Goal: Task Accomplishment & Management: Manage account settings

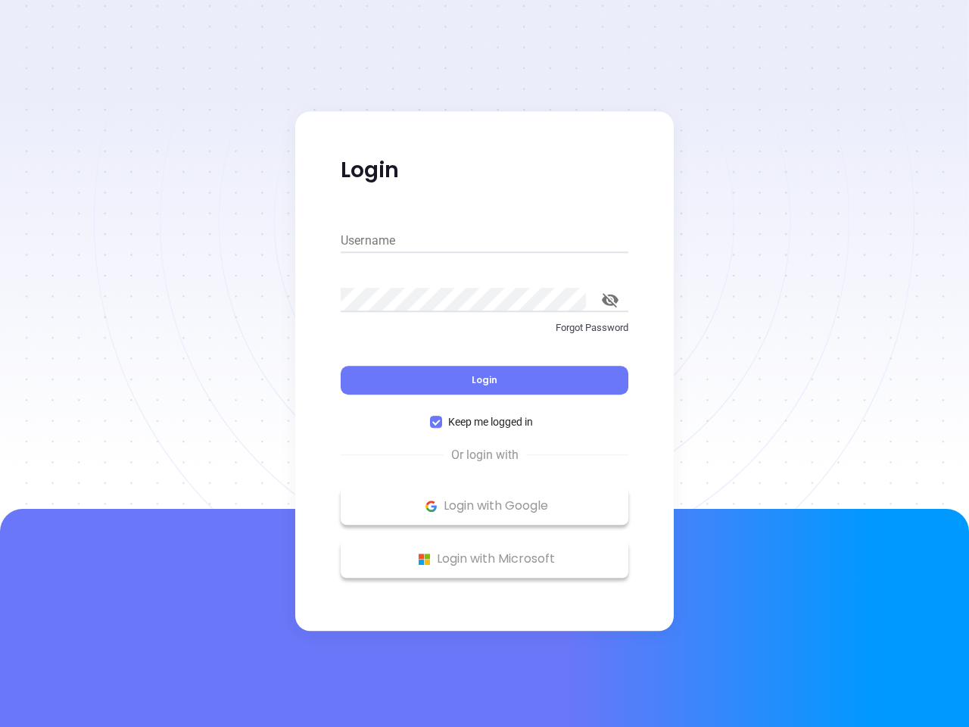
click at [484, 363] on div "Login" at bounding box center [485, 370] width 288 height 47
click at [484, 241] on input "Username" at bounding box center [485, 241] width 288 height 24
click at [610, 300] on icon "toggle password visibility" at bounding box center [610, 300] width 17 height 14
click at [484, 380] on span "Login" at bounding box center [485, 379] width 26 height 13
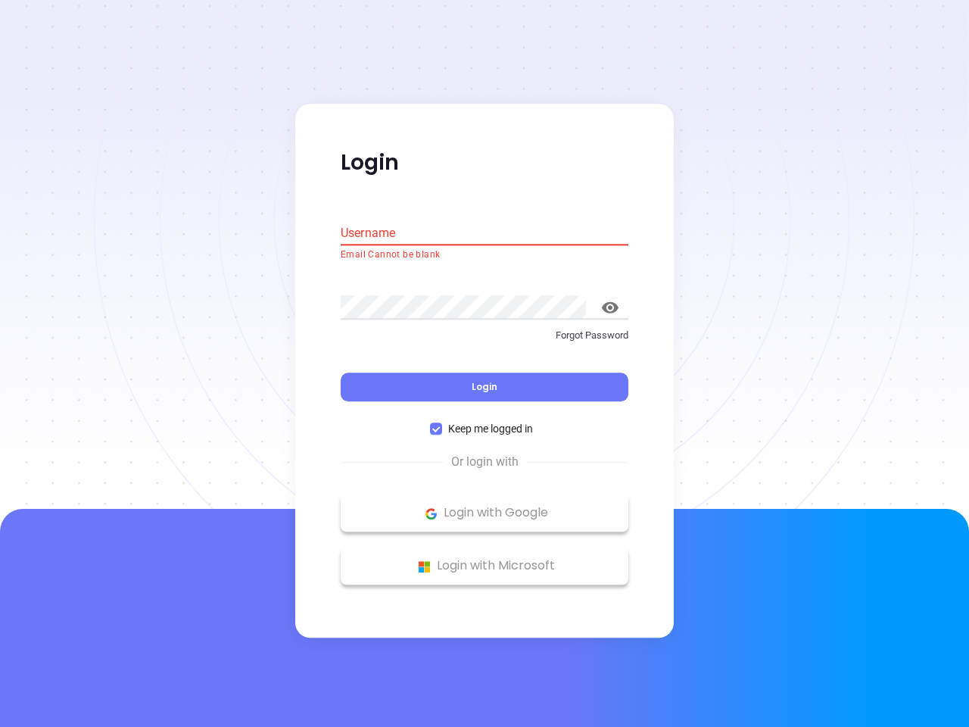
click at [484, 422] on span "Keep me logged in" at bounding box center [490, 429] width 97 height 17
click at [442, 423] on input "Keep me logged in" at bounding box center [436, 429] width 12 height 12
checkbox input "false"
click at [484, 506] on p "Login with Google" at bounding box center [484, 513] width 272 height 23
click at [484, 559] on p "Login with Microsoft" at bounding box center [484, 566] width 272 height 23
